Goal: Transaction & Acquisition: Purchase product/service

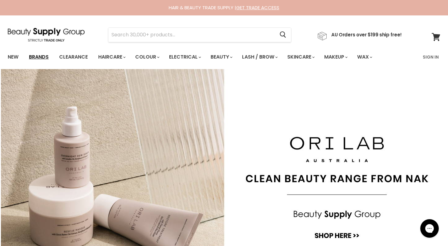
click at [38, 57] on link "Brands" at bounding box center [38, 57] width 29 height 13
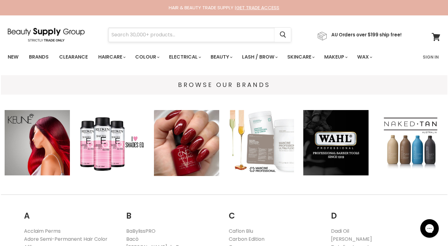
click at [118, 37] on input "Search" at bounding box center [191, 35] width 166 height 14
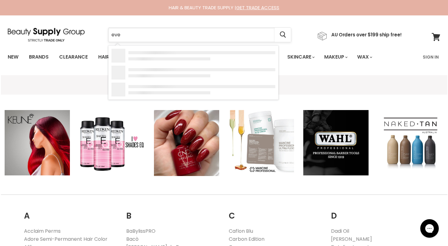
type input "ever"
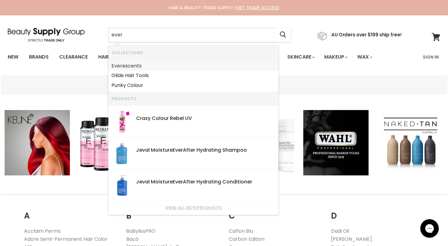
click at [133, 67] on link "Ever escents" at bounding box center [194, 66] width 164 height 10
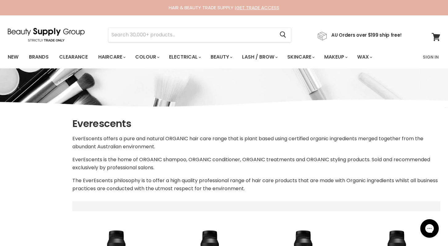
select select "manual"
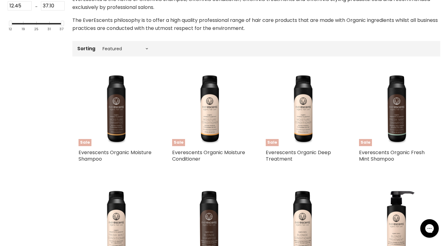
scroll to position [161, 0]
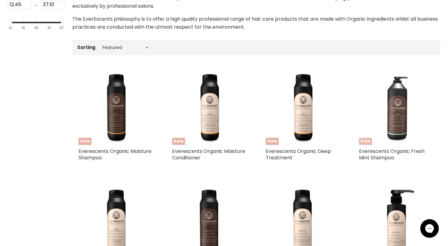
click at [403, 126] on img "Main content" at bounding box center [396, 107] width 75 height 75
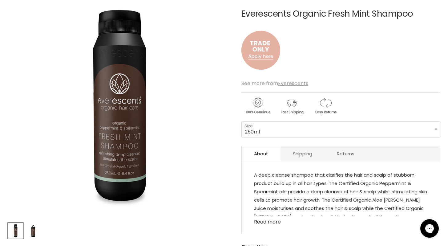
scroll to position [81, 0]
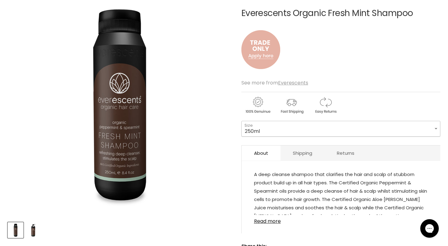
click at [435, 128] on select "250ml 1L" at bounding box center [341, 128] width 199 height 15
